Goal: Task Accomplishment & Management: Manage account settings

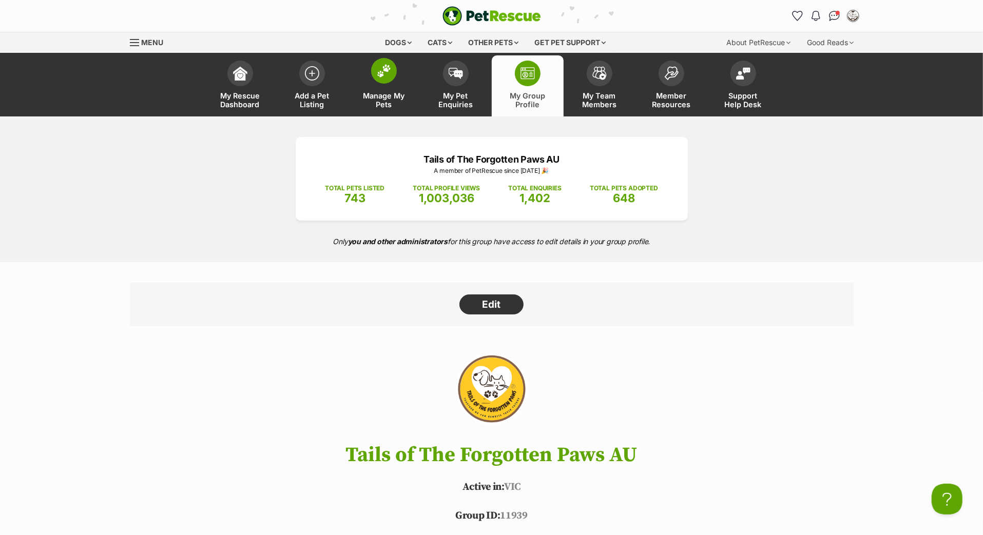
click at [379, 77] on img at bounding box center [384, 70] width 14 height 13
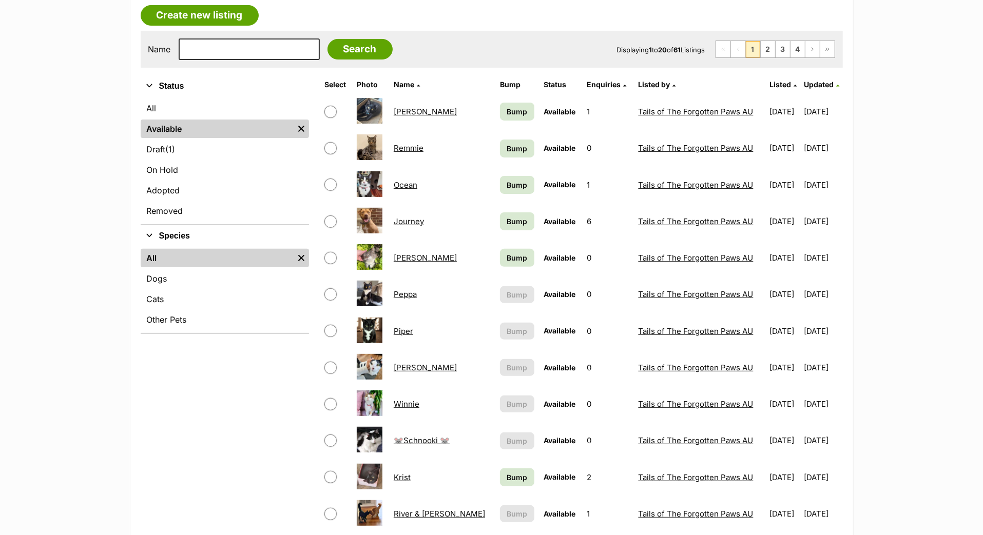
scroll to position [177, 0]
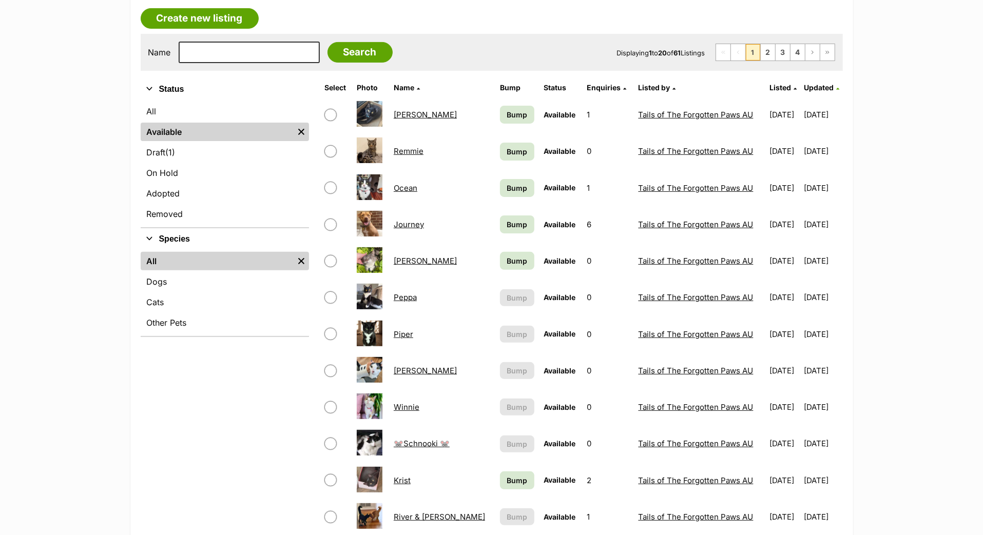
click at [507, 120] on span "Bump" at bounding box center [517, 114] width 21 height 11
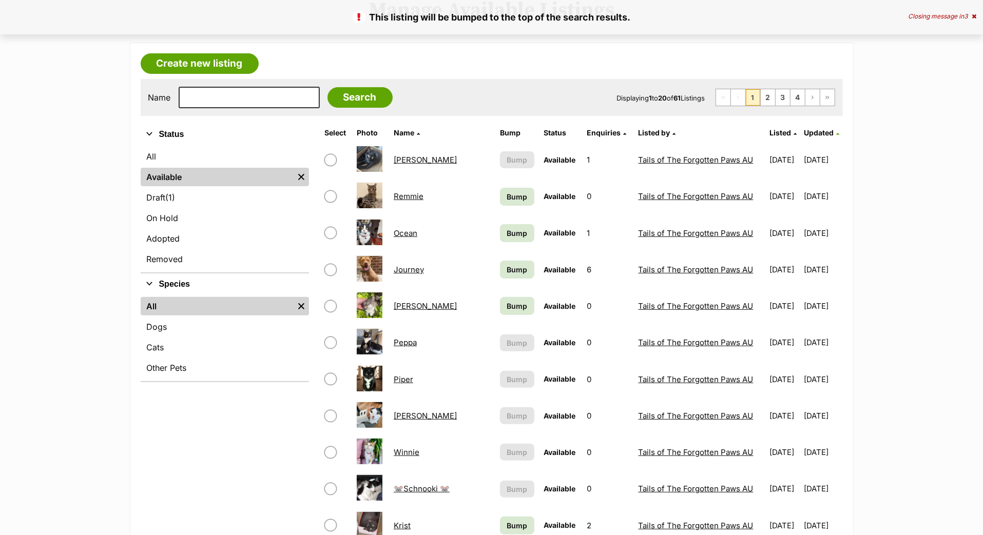
scroll to position [134, 0]
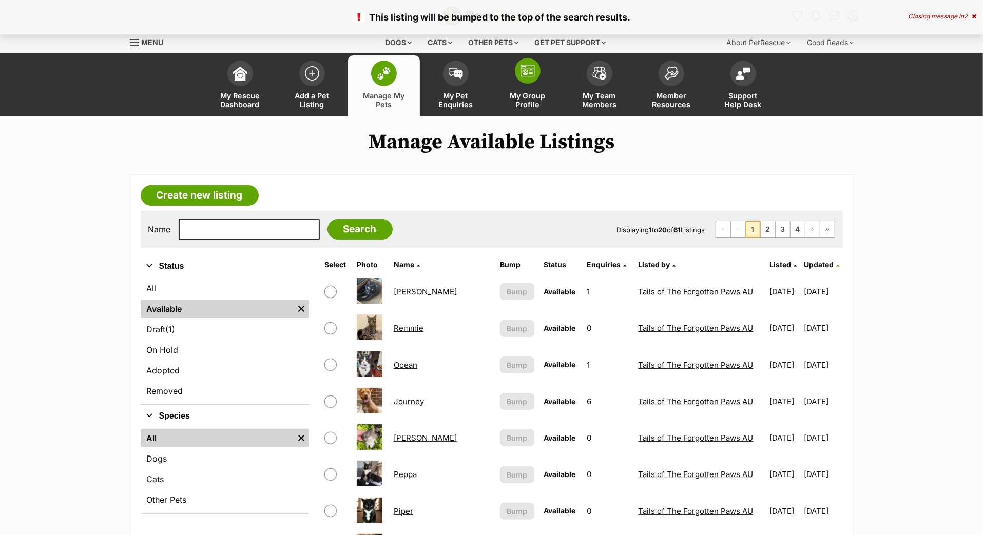
click at [533, 84] on span at bounding box center [528, 71] width 26 height 26
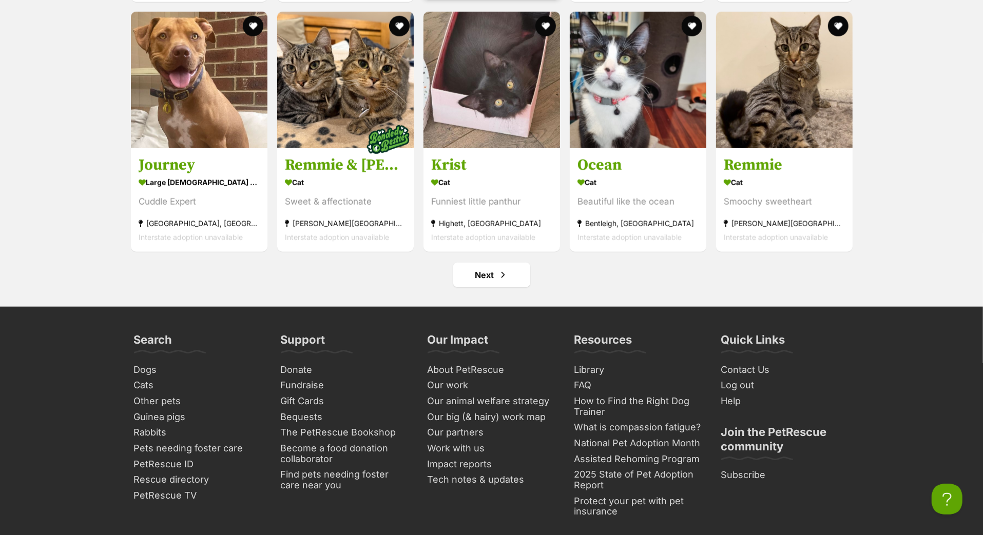
scroll to position [4211, 0]
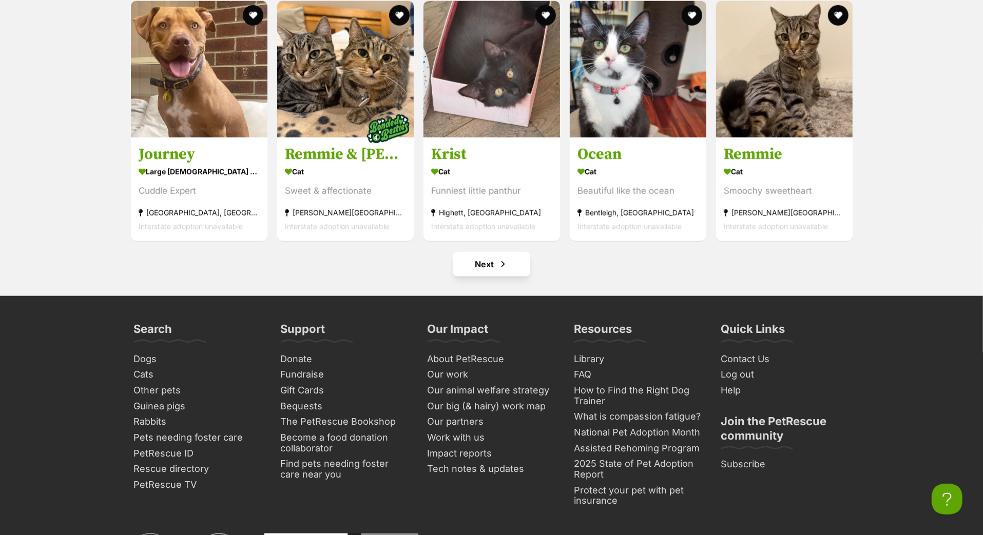
click at [477, 277] on link "Next" at bounding box center [491, 264] width 77 height 25
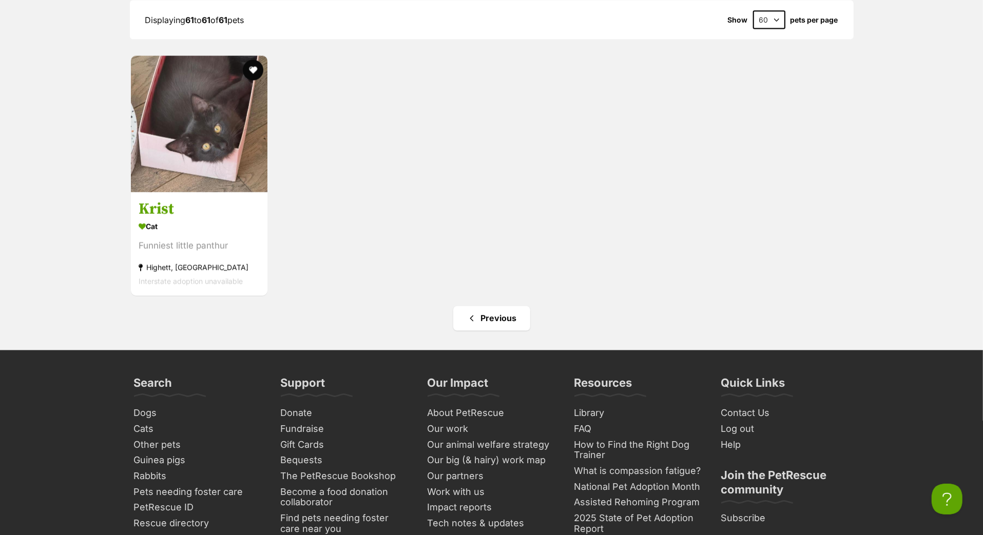
scroll to position [1428, 0]
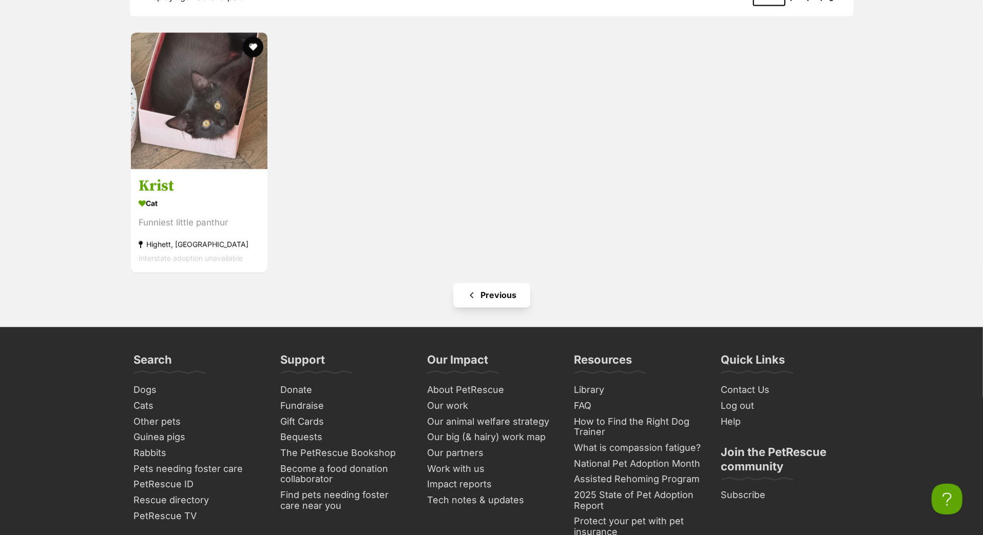
click at [494, 308] on link "Previous" at bounding box center [491, 295] width 77 height 25
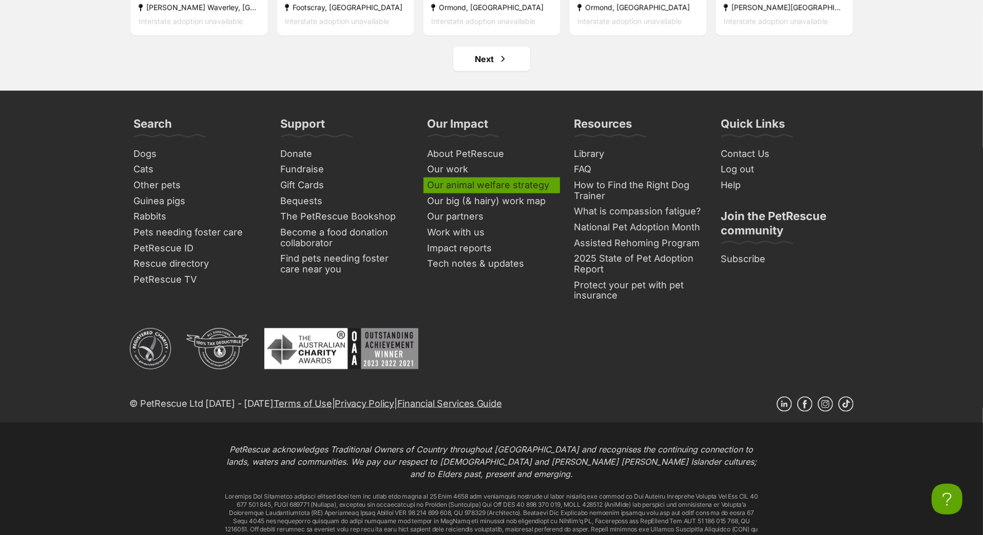
scroll to position [4412, 0]
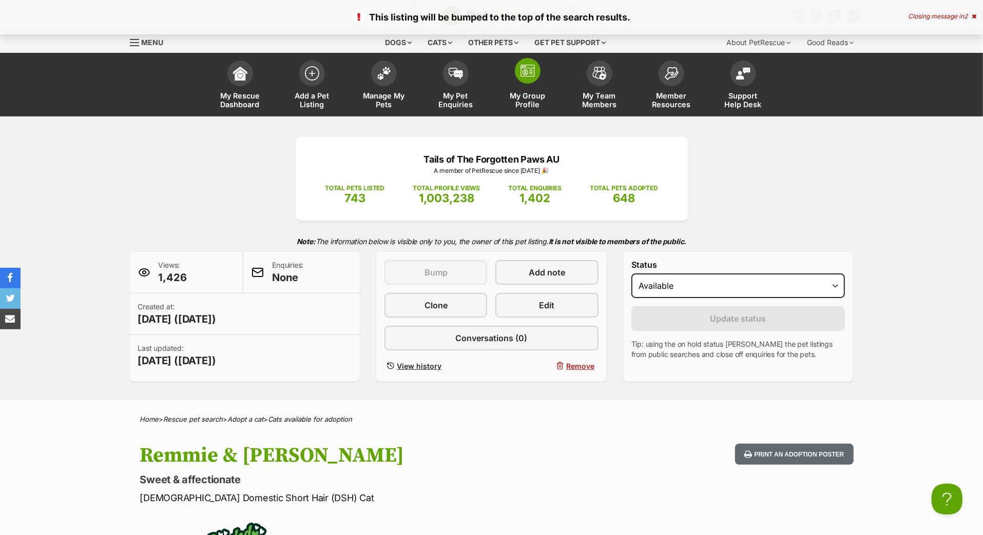
click at [516, 109] on span "My Group Profile" at bounding box center [527, 99] width 46 height 17
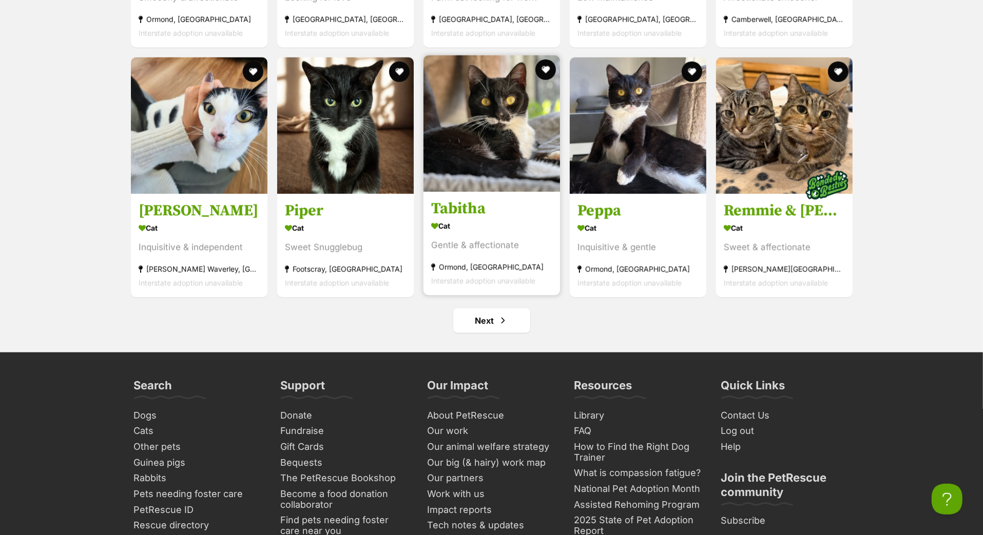
scroll to position [4166, 0]
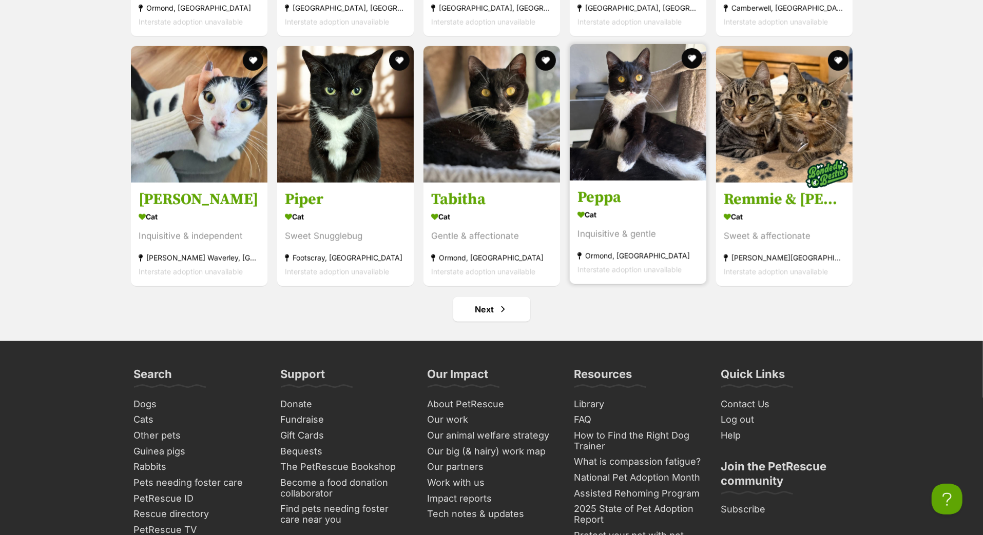
click at [597, 208] on h3 "Peppa" at bounding box center [637, 198] width 121 height 20
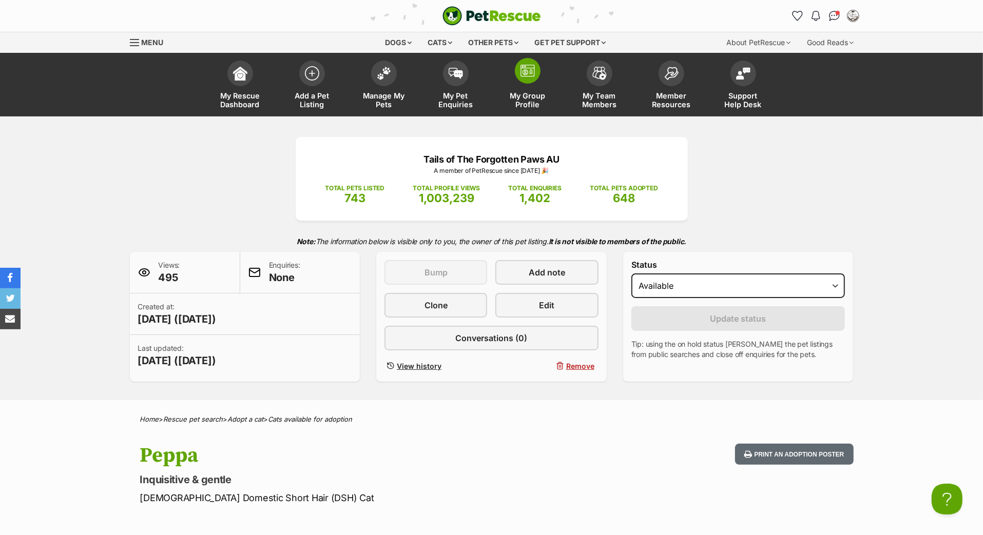
click at [532, 109] on span "My Group Profile" at bounding box center [527, 99] width 46 height 17
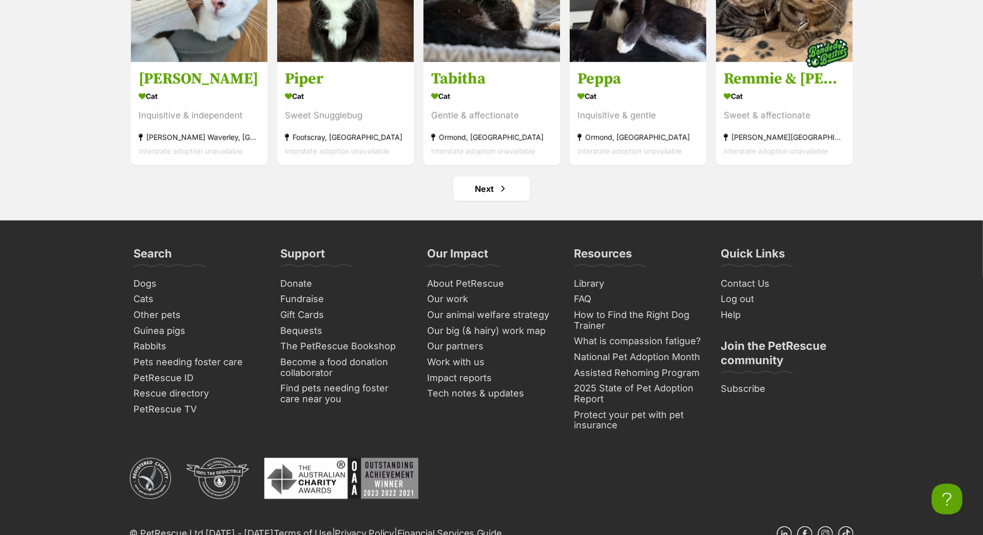
scroll to position [4325, 0]
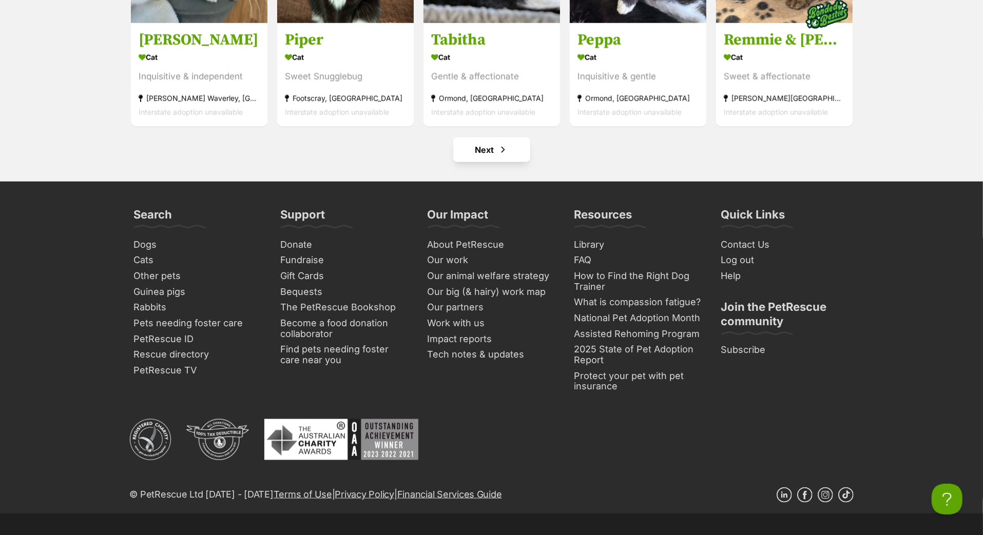
click at [482, 162] on link "Next" at bounding box center [491, 150] width 77 height 25
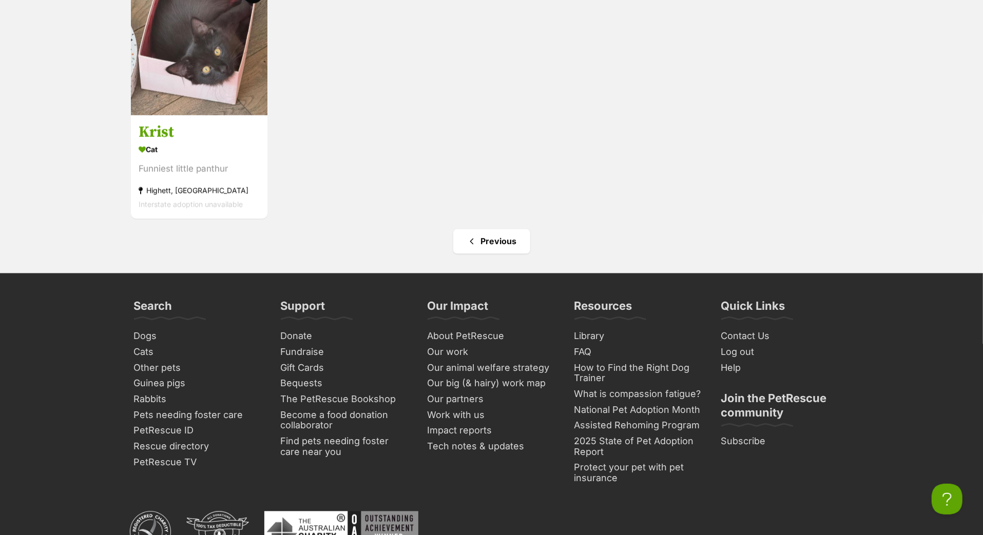
scroll to position [1486, 0]
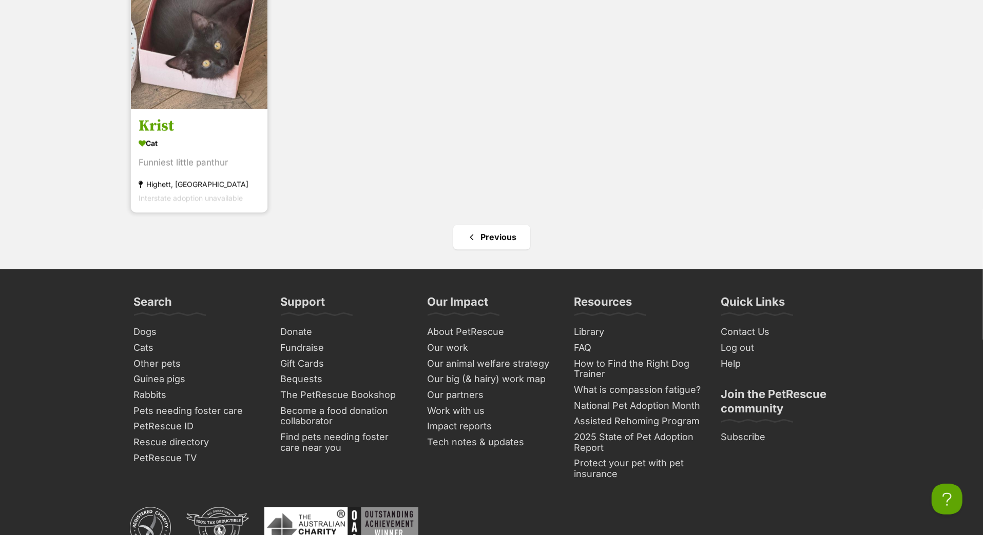
click at [175, 136] on h3 "Krist" at bounding box center [199, 126] width 121 height 20
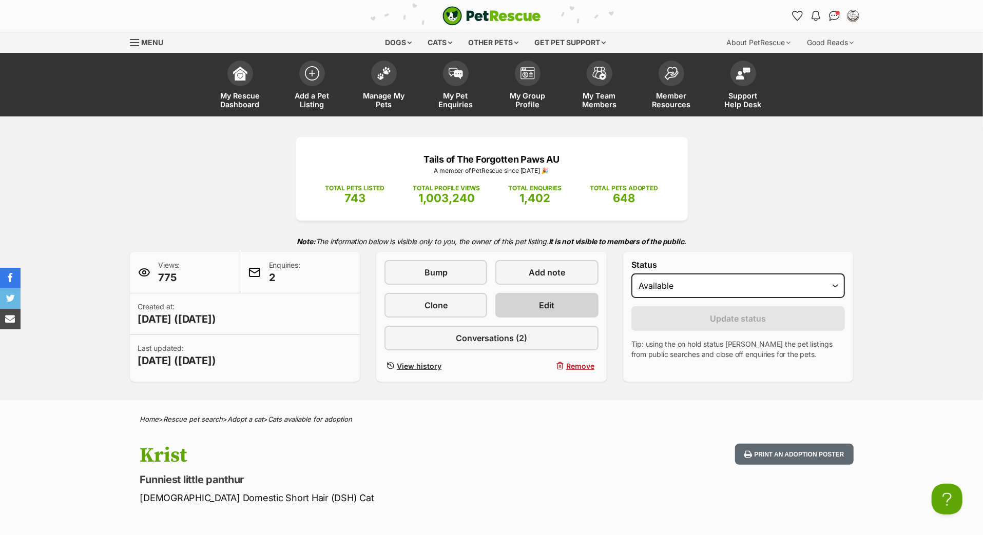
click at [522, 318] on link "Edit" at bounding box center [546, 305] width 103 height 25
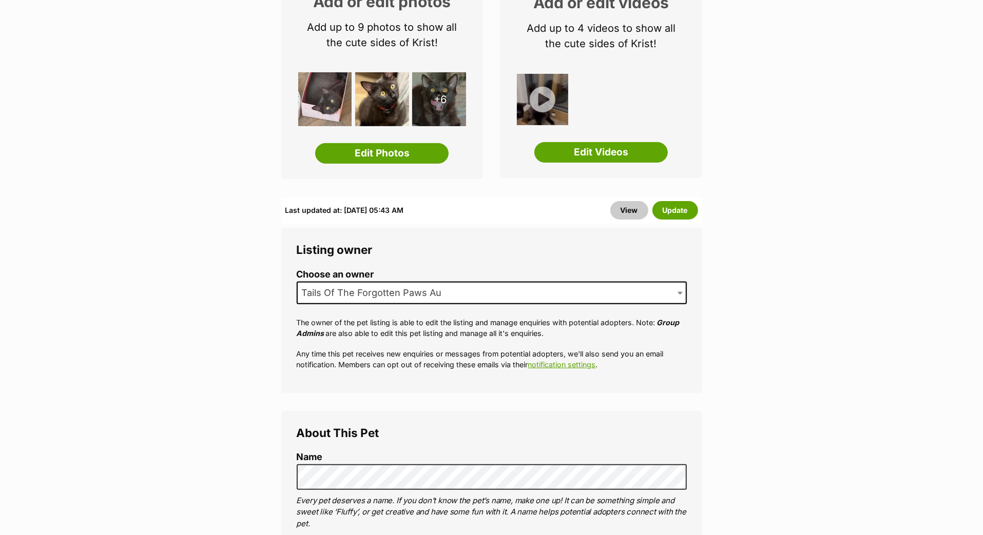
scroll to position [136, 0]
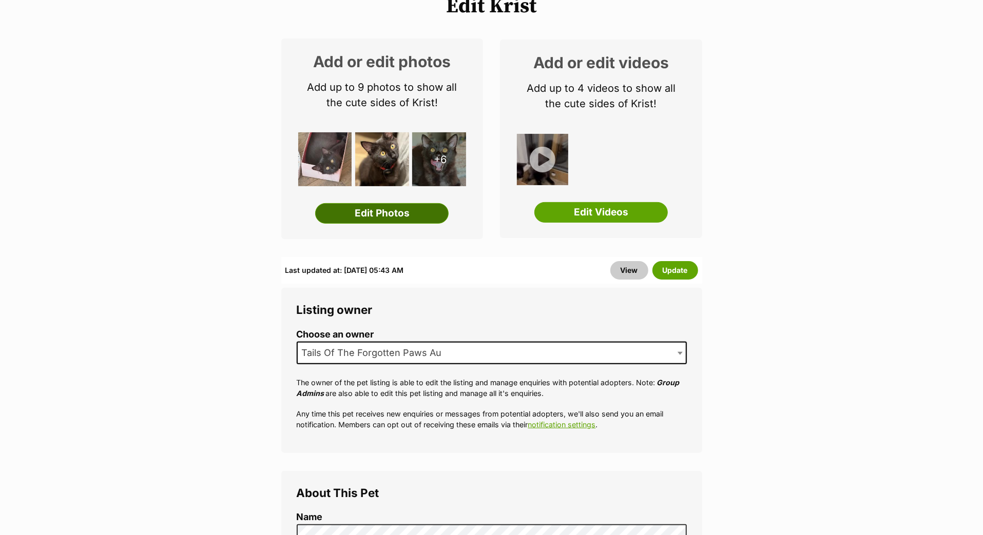
click at [403, 224] on link "Edit Photos" at bounding box center [381, 213] width 133 height 21
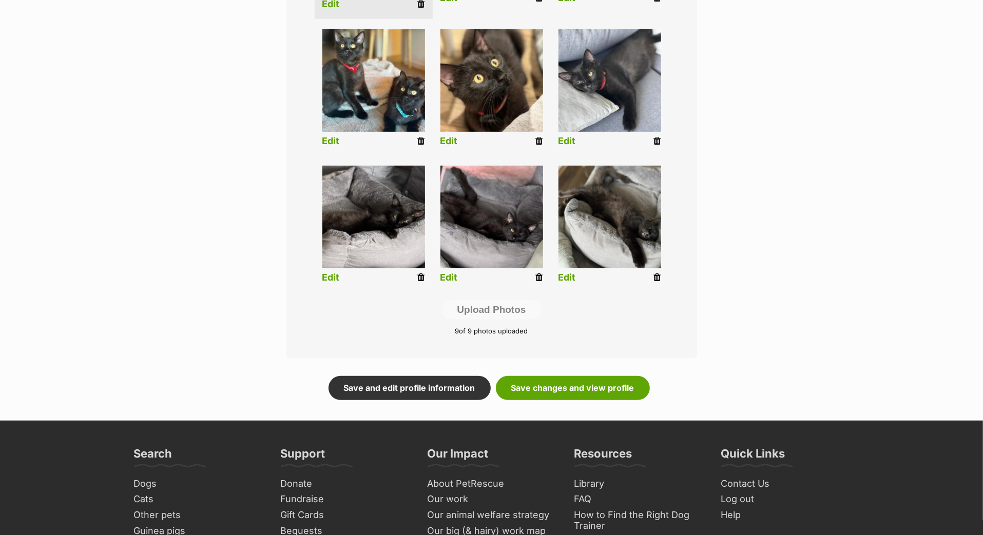
scroll to position [394, 0]
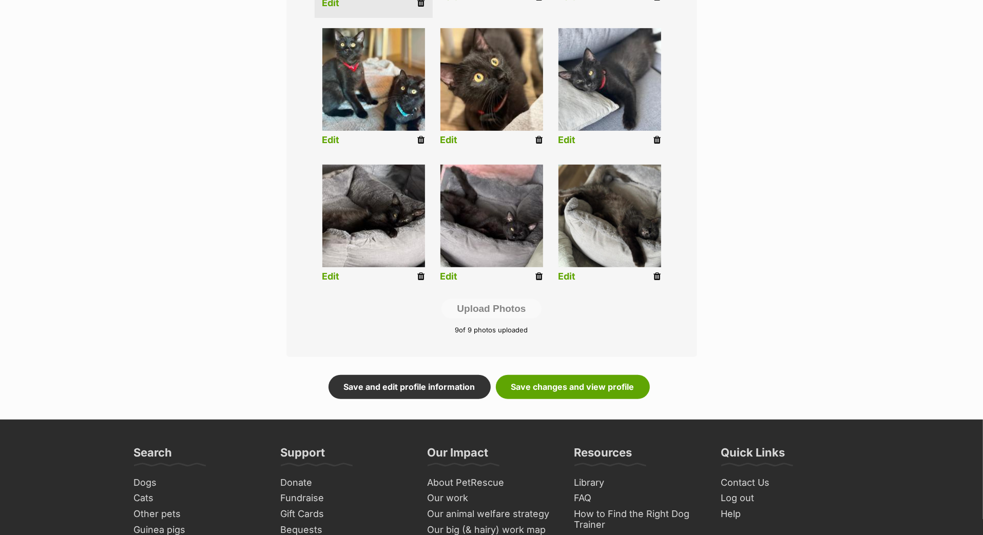
drag, startPoint x: 431, startPoint y: 446, endPoint x: 432, endPoint y: 419, distance: 27.2
click at [432, 399] on form "Add pet photos Add up to 9 photos or videos to show all the cute sides of Krist…" at bounding box center [491, 90] width 411 height 618
click at [556, 399] on link "Save changes and view profile" at bounding box center [573, 387] width 154 height 24
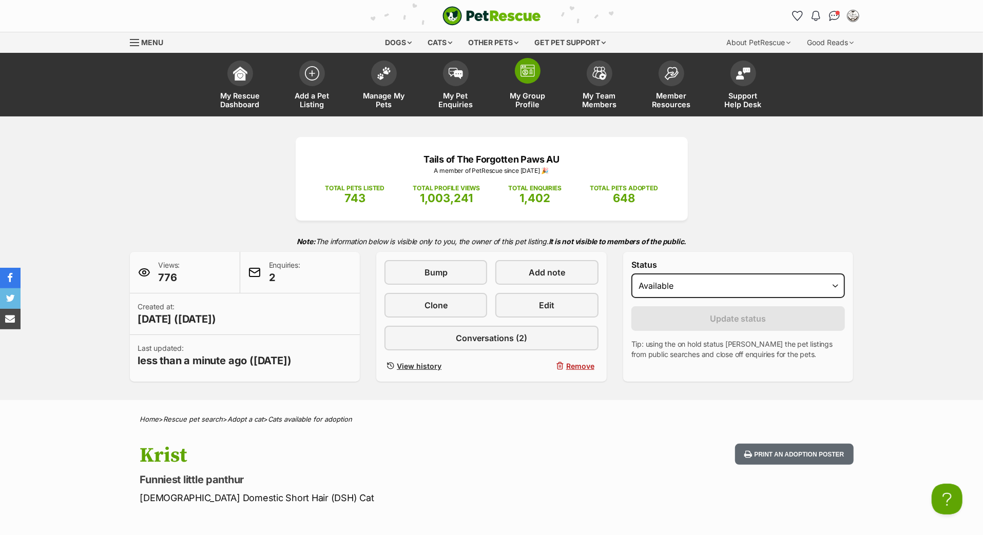
click at [533, 74] on span at bounding box center [528, 71] width 26 height 26
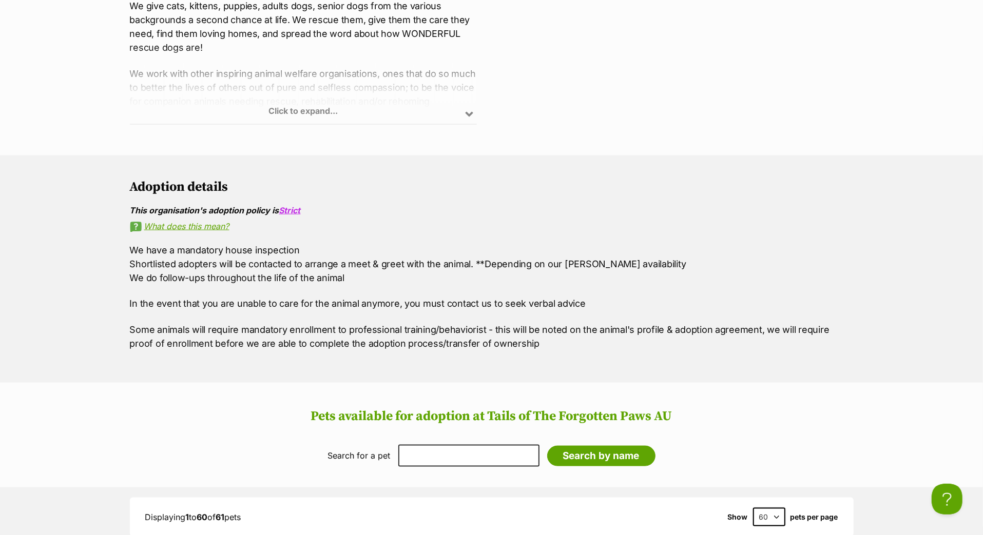
scroll to position [890, 0]
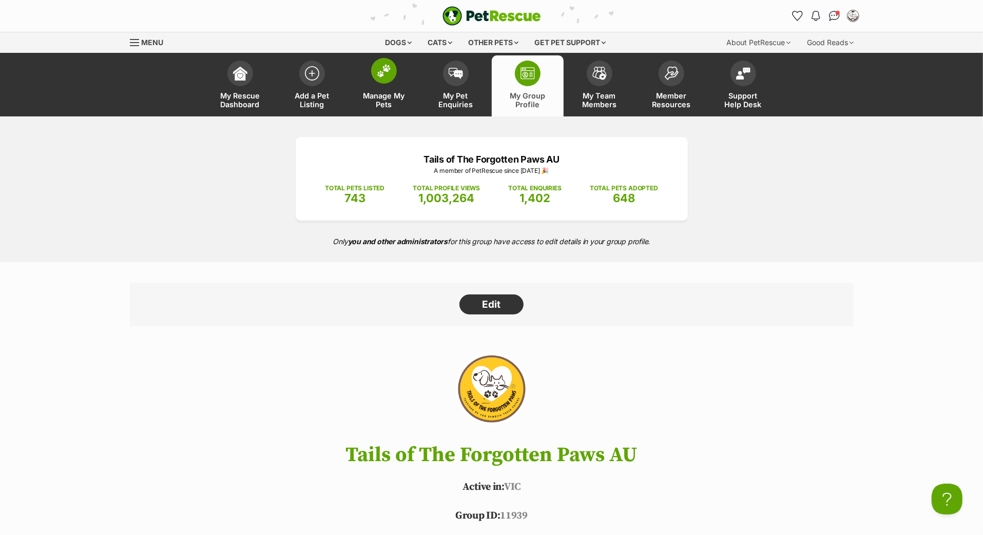
click at [393, 84] on span at bounding box center [384, 71] width 26 height 26
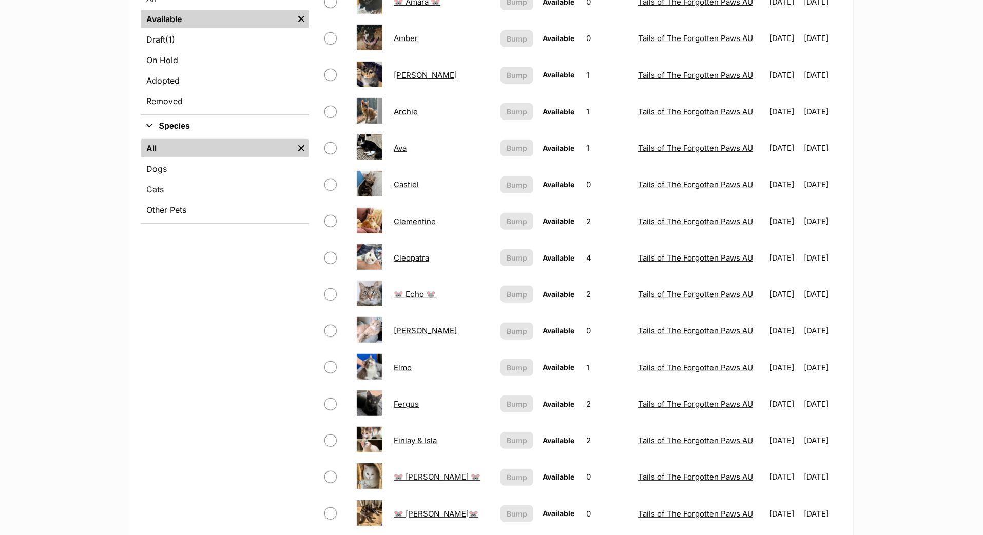
scroll to position [165, 0]
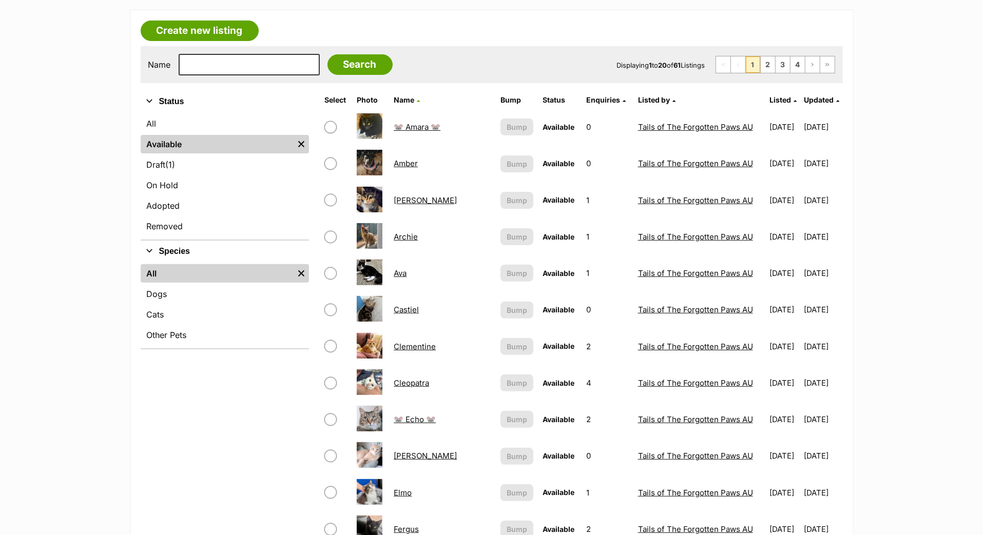
click at [825, 104] on span "Updated" at bounding box center [819, 99] width 30 height 9
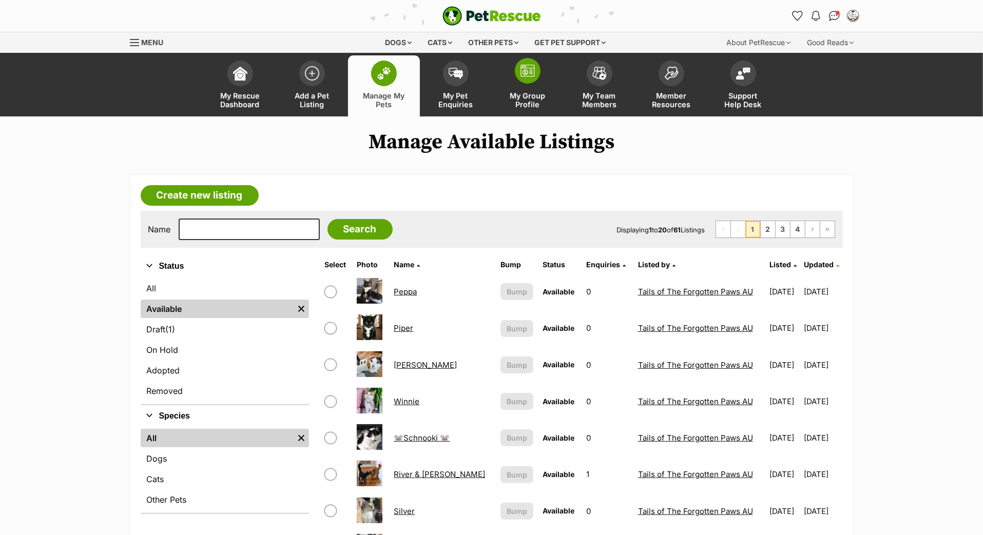
click at [532, 97] on link "My Group Profile" at bounding box center [528, 85] width 72 height 61
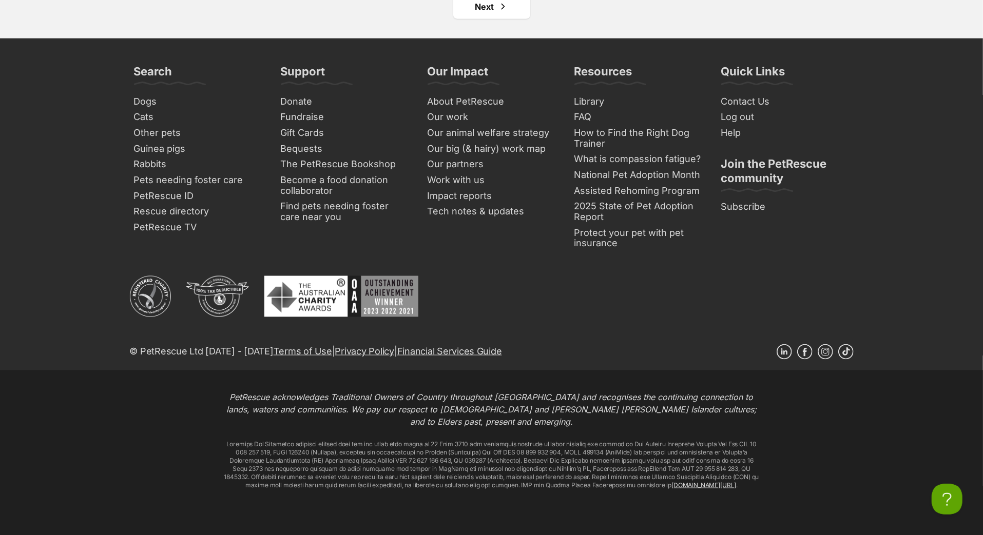
scroll to position [4515, 0]
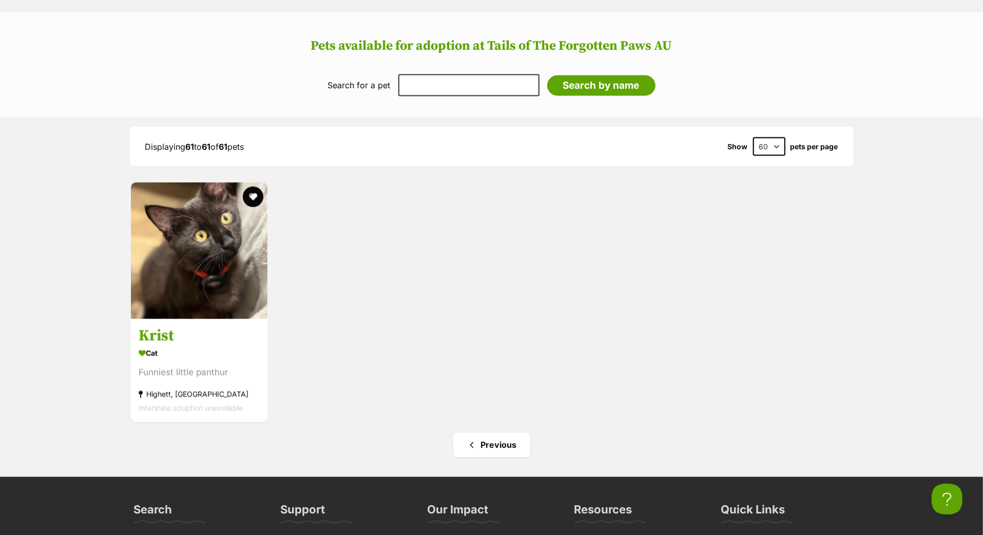
scroll to position [1298, 0]
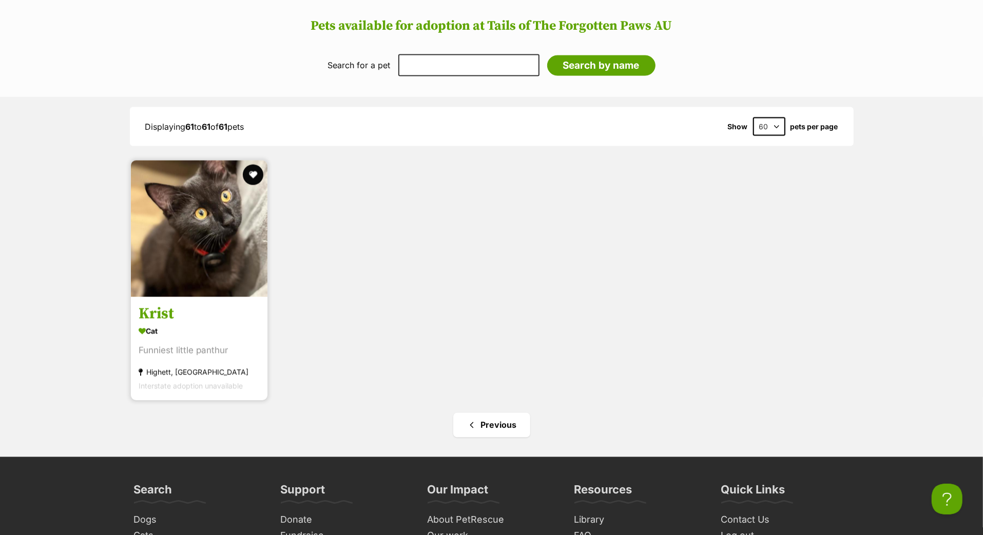
click at [182, 324] on h3 "Krist" at bounding box center [199, 314] width 121 height 20
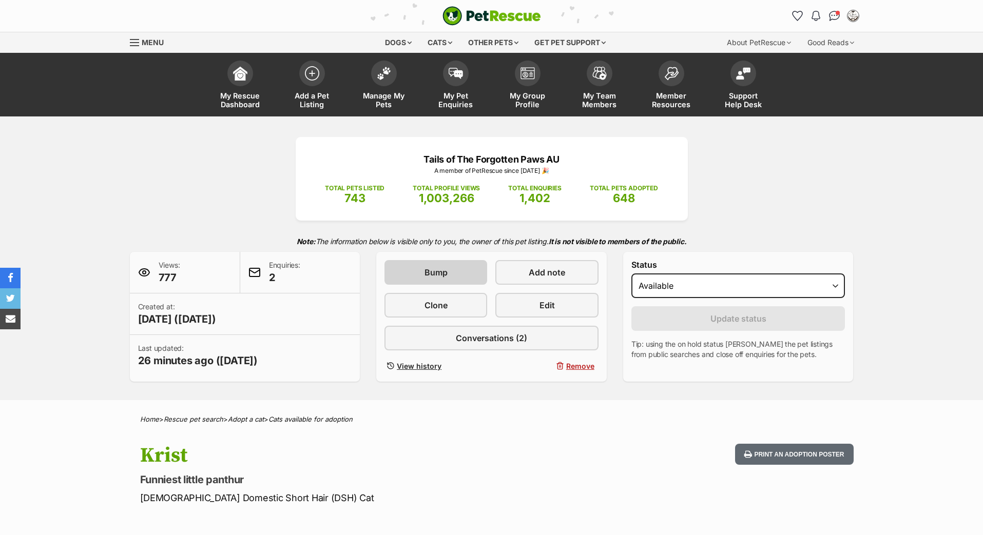
click at [442, 279] on span "Bump" at bounding box center [435, 272] width 23 height 12
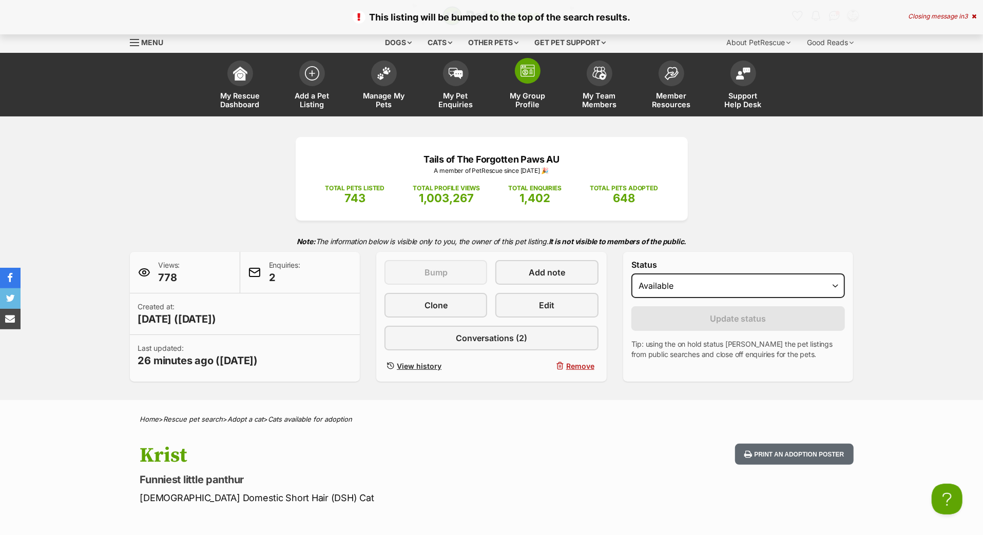
click at [524, 84] on span at bounding box center [528, 71] width 26 height 26
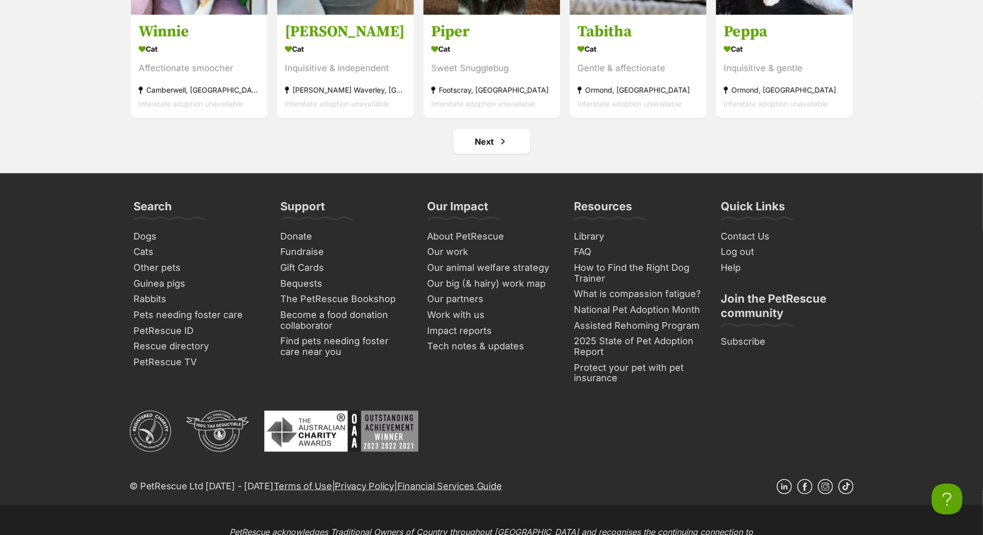
scroll to position [4274, 0]
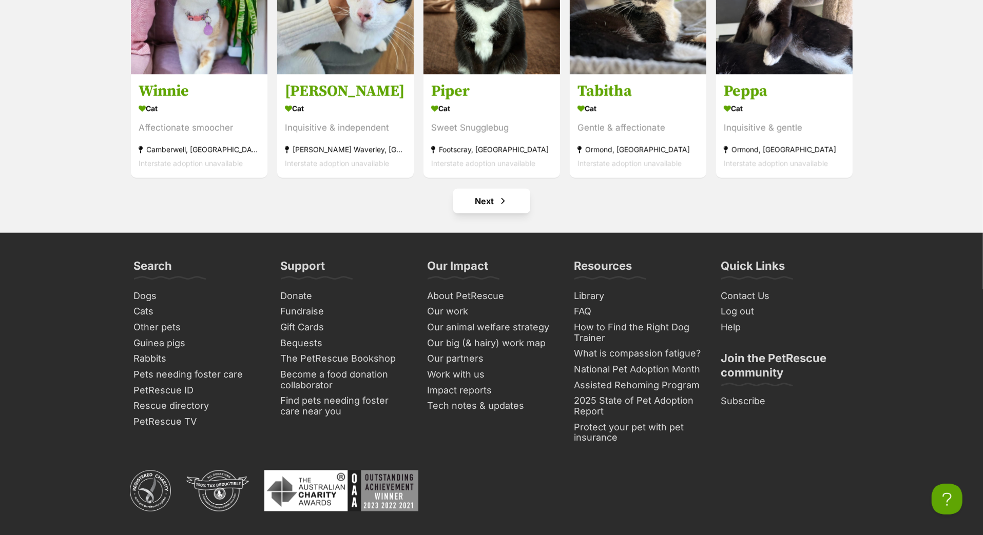
click at [479, 213] on link "Next" at bounding box center [491, 201] width 77 height 25
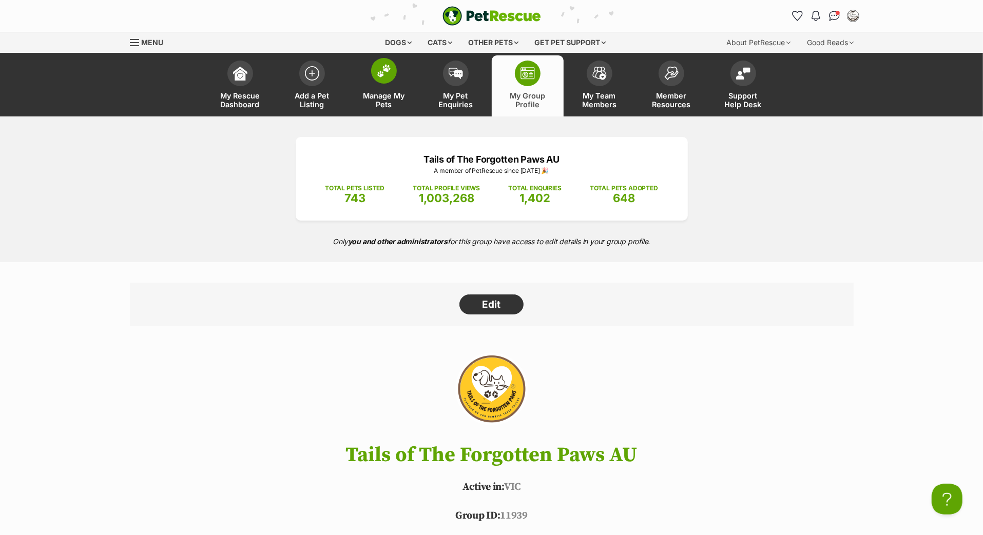
click at [385, 84] on span at bounding box center [384, 71] width 26 height 26
